Goal: Information Seeking & Learning: Check status

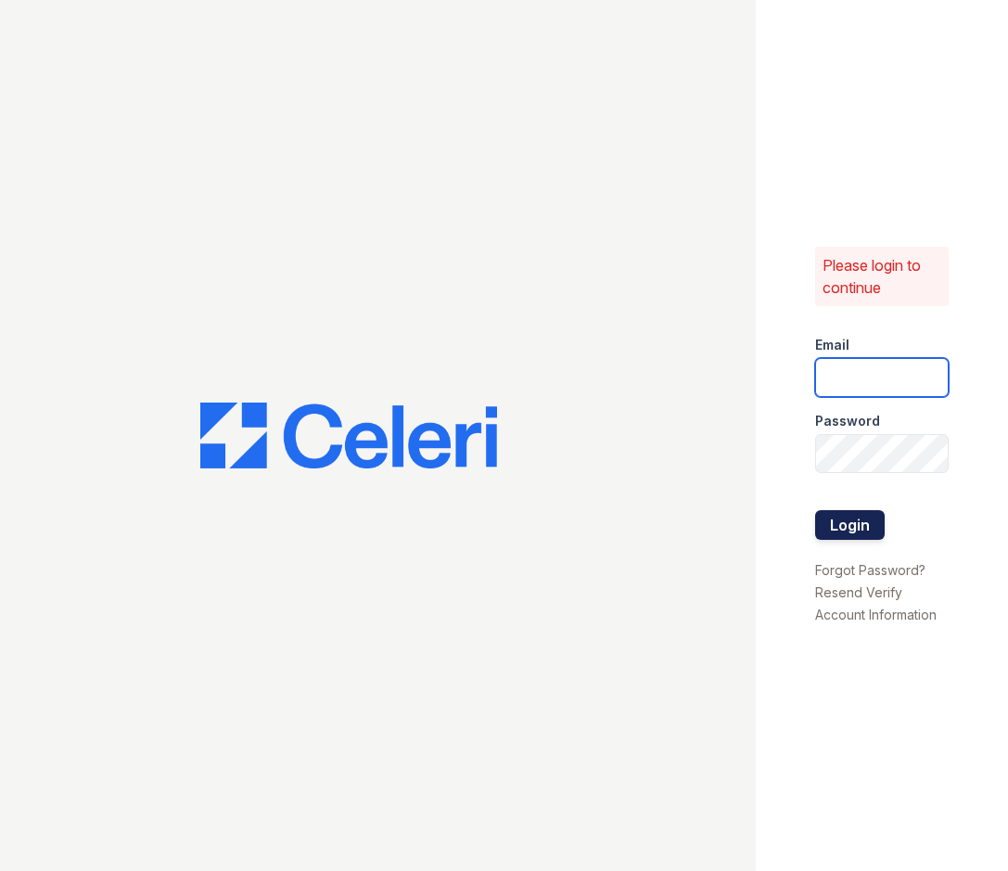
type input "haven1@cafmanagement.com"
click at [862, 529] on button "Login" at bounding box center [850, 525] width 70 height 30
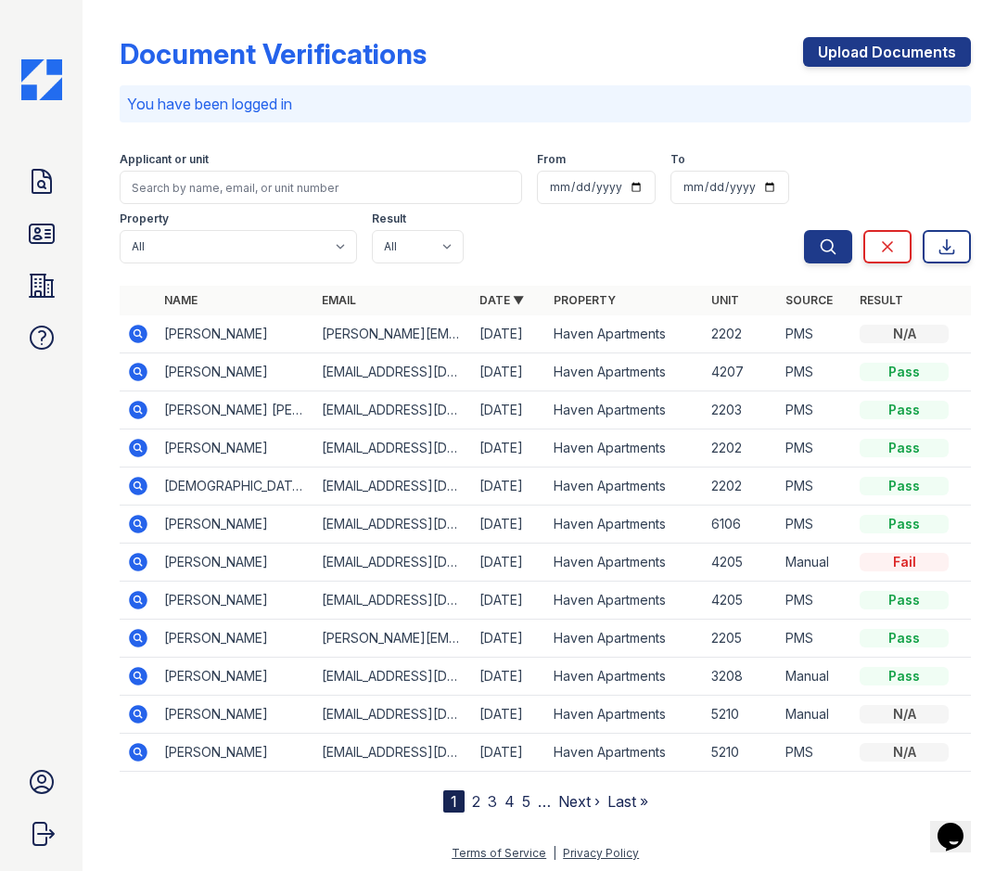
click at [134, 412] on icon at bounding box center [139, 410] width 19 height 19
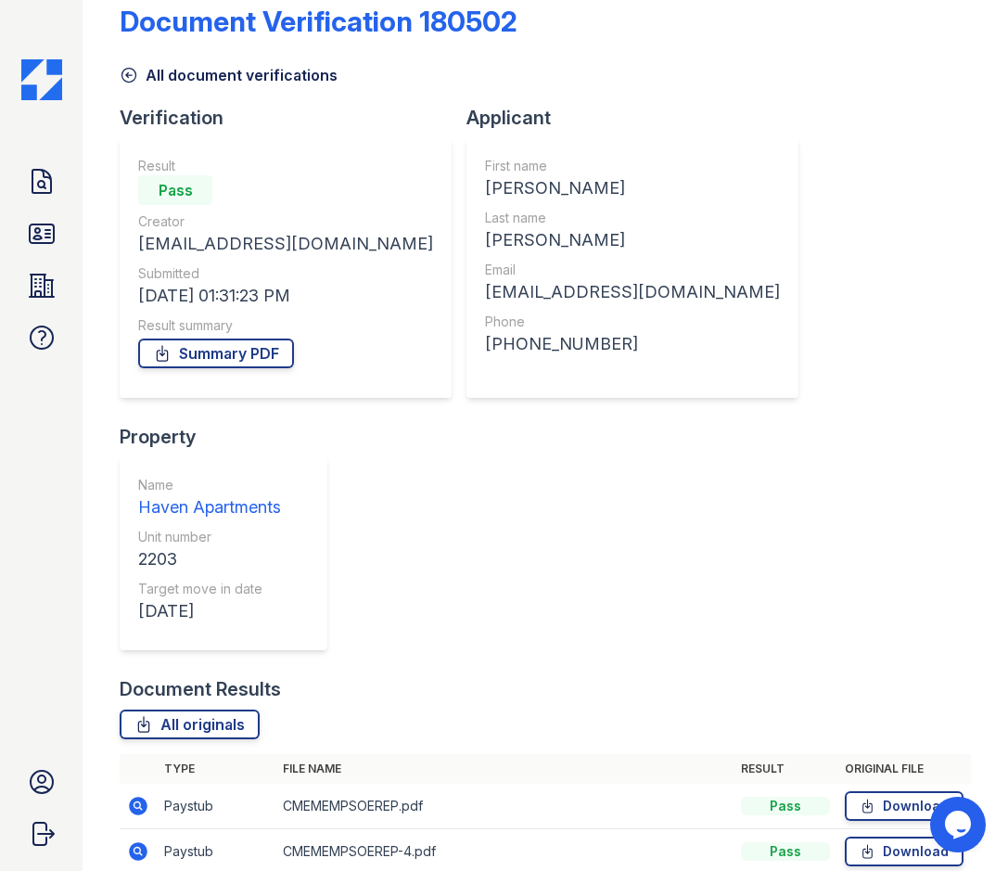
scroll to position [47, 0]
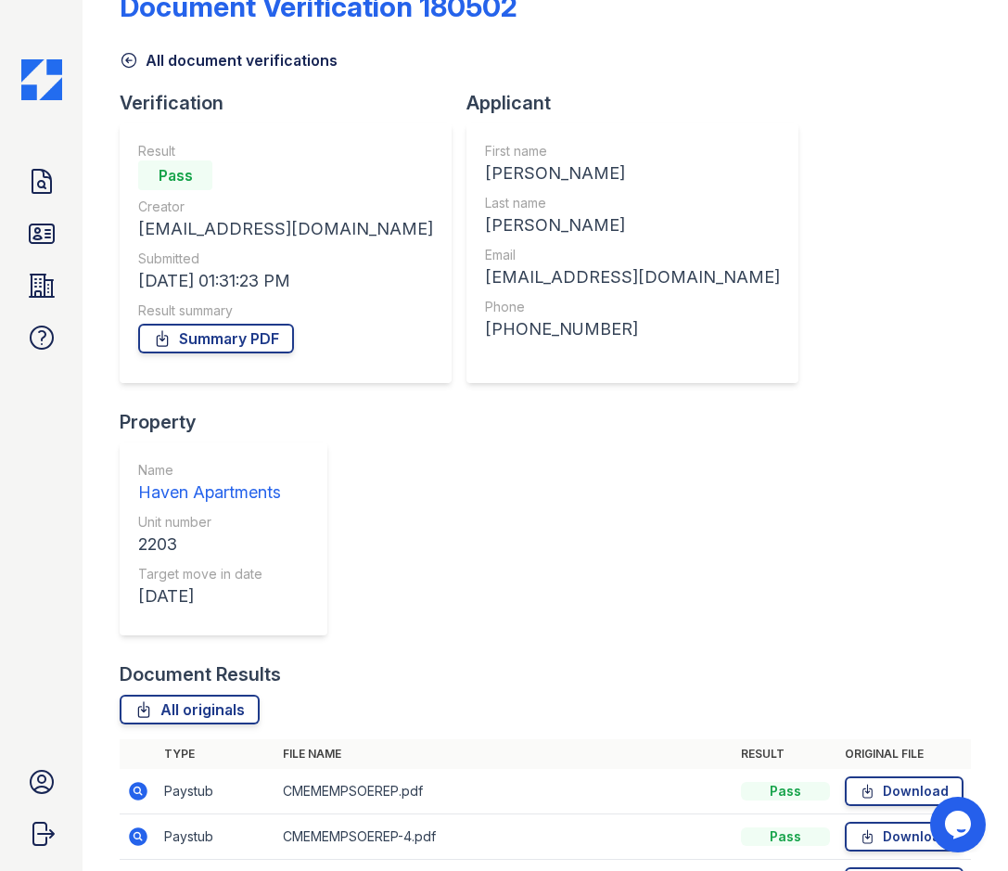
click at [144, 782] on icon at bounding box center [139, 791] width 19 height 19
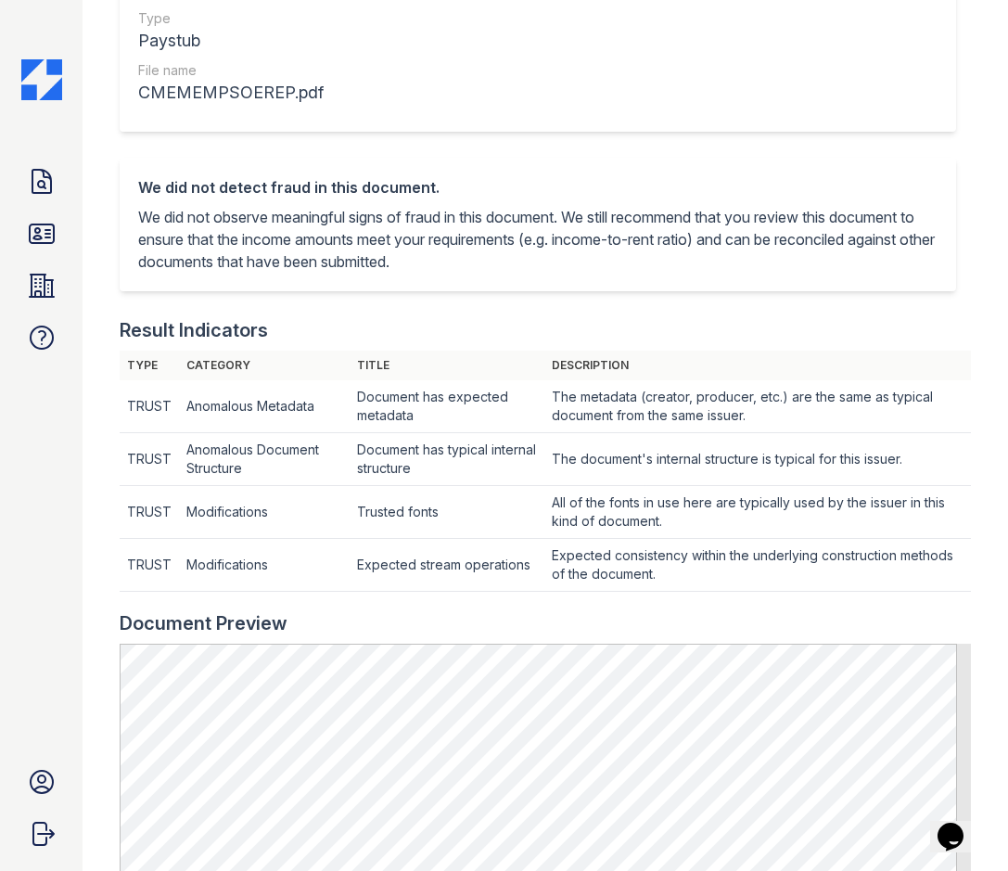
scroll to position [278, 0]
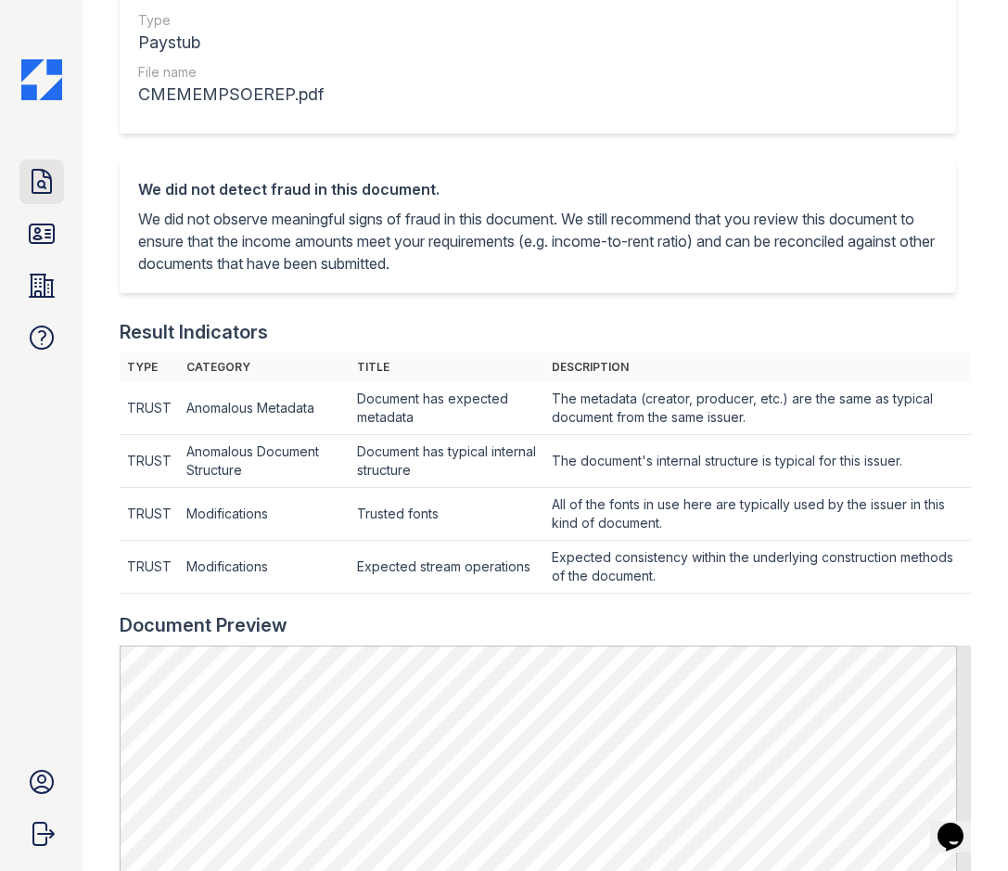
click at [43, 172] on icon at bounding box center [41, 181] width 19 height 23
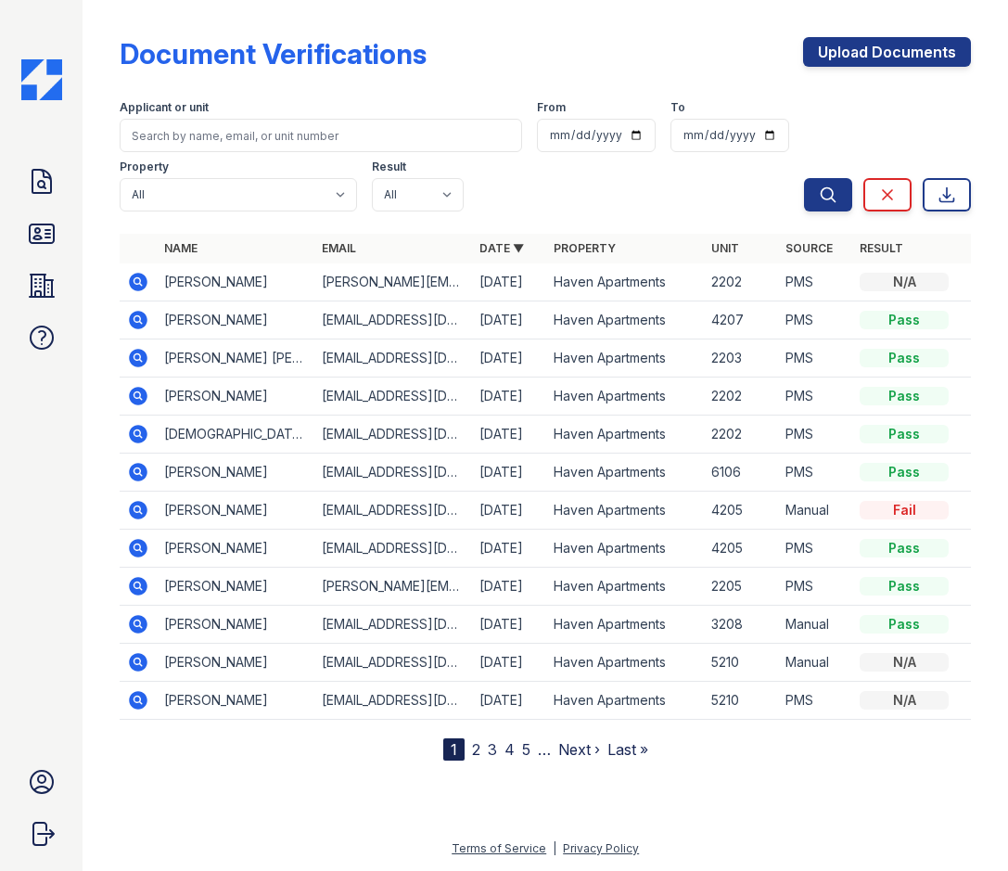
click at [185, 118] on div "Applicant or unit" at bounding box center [321, 109] width 402 height 19
click at [182, 145] on input "search" at bounding box center [321, 135] width 402 height 33
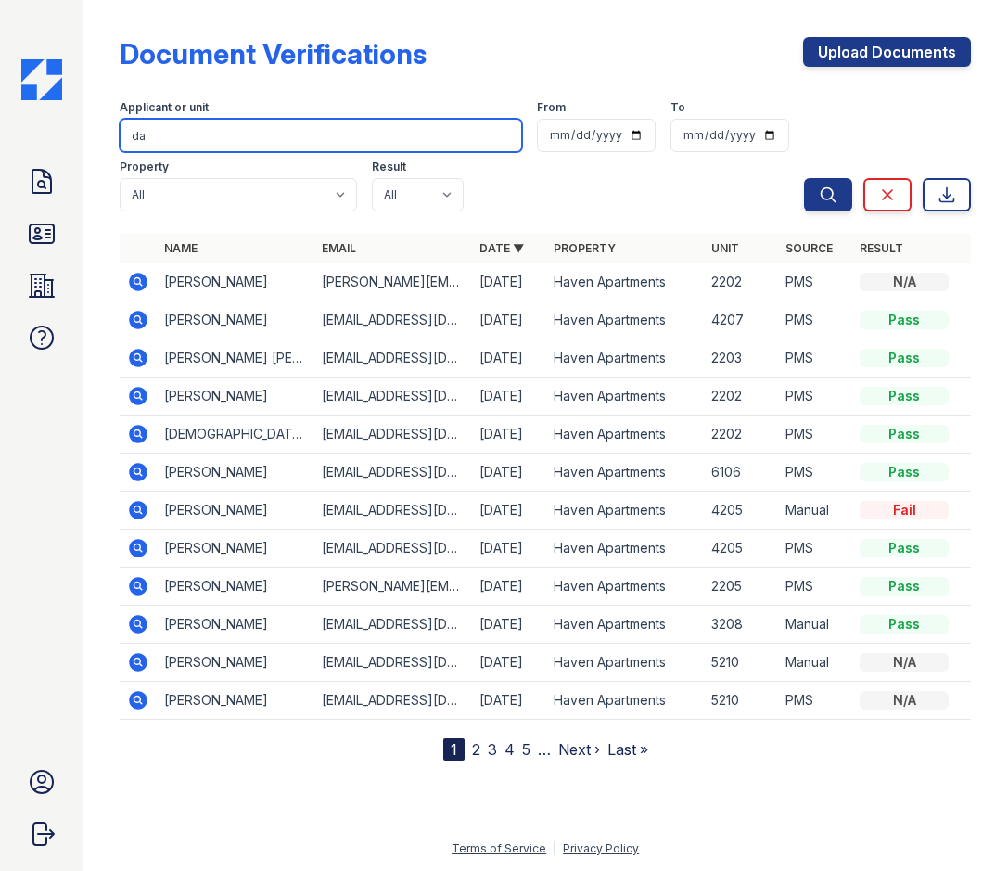
click at [277, 137] on input "da" at bounding box center [321, 135] width 402 height 33
type input "dakota"
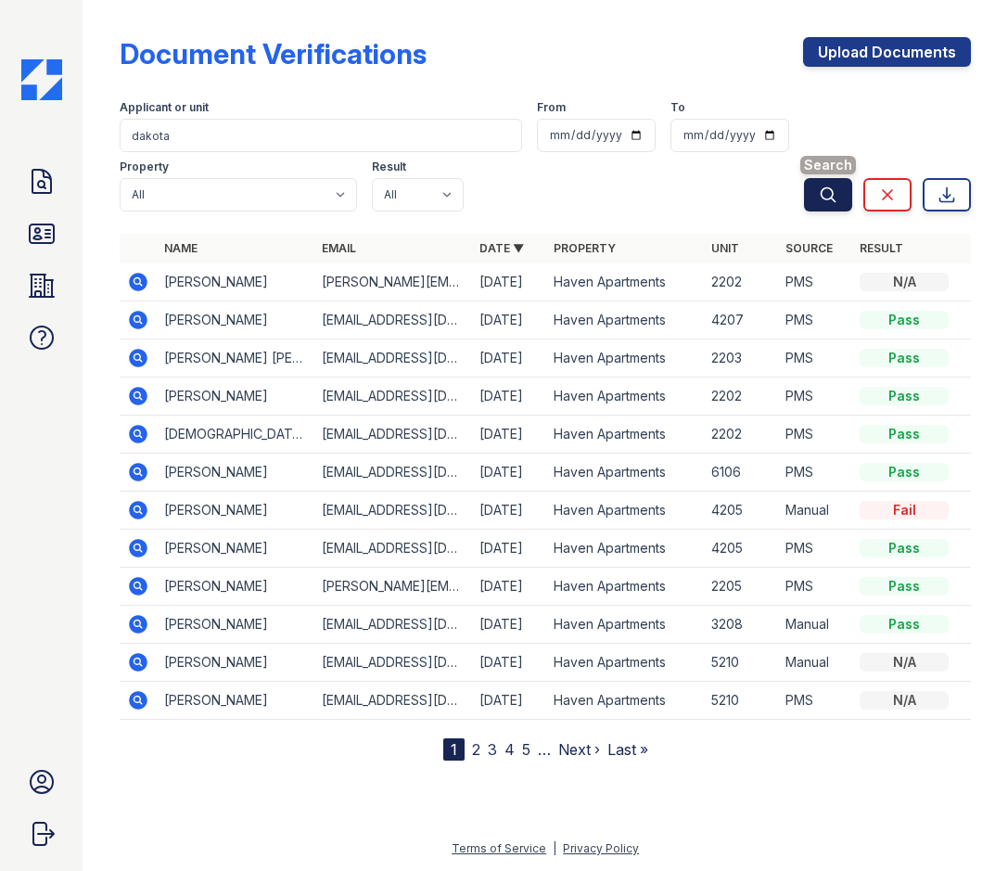
click at [819, 185] on button "Search" at bounding box center [828, 194] width 48 height 33
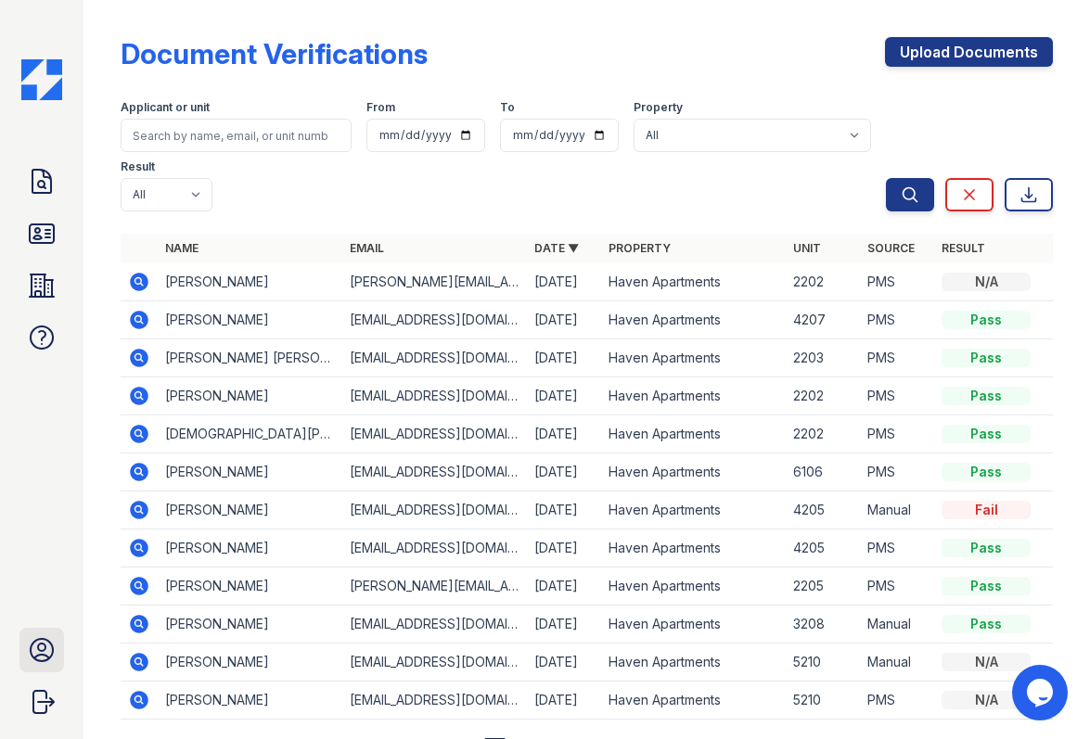
click at [38, 667] on link "Account" at bounding box center [41, 650] width 45 height 45
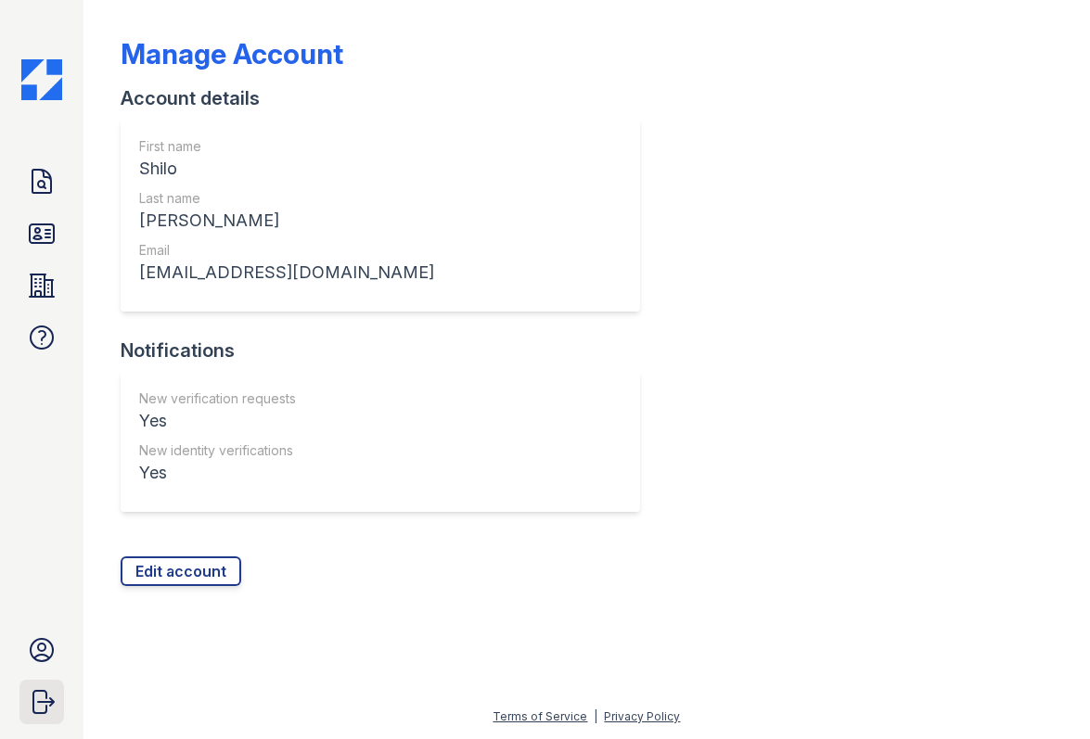
click at [41, 698] on icon "submit" at bounding box center [42, 702] width 30 height 30
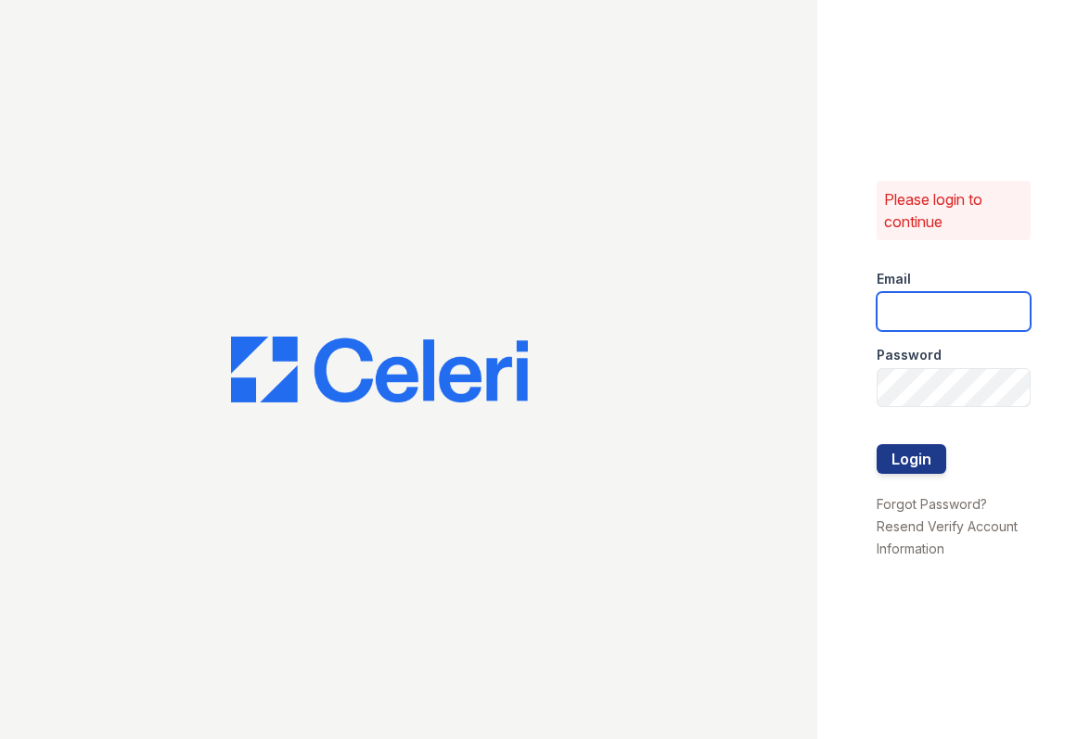
type input "[EMAIL_ADDRESS][DOMAIN_NAME]"
